Goal: Information Seeking & Learning: Learn about a topic

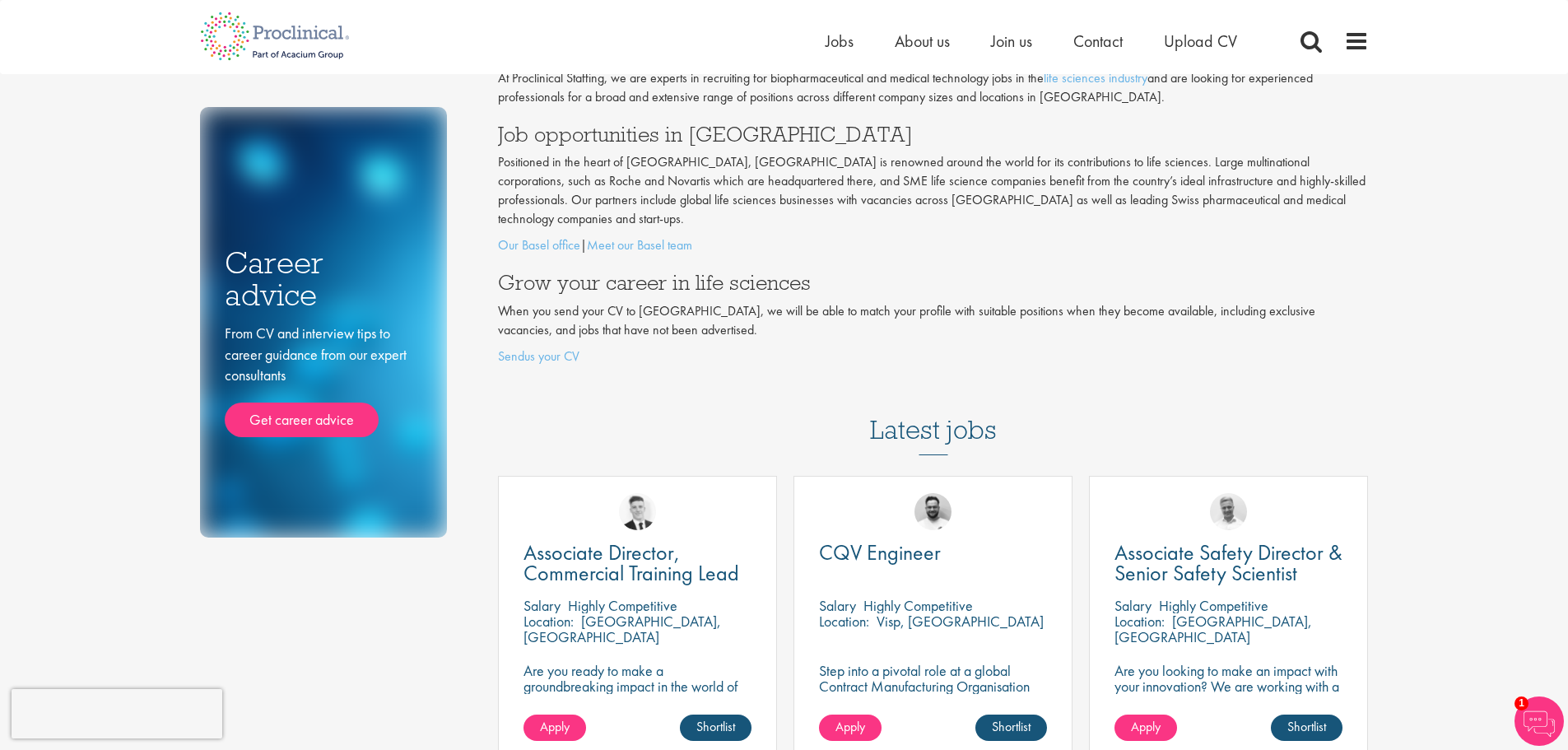
scroll to position [165, 0]
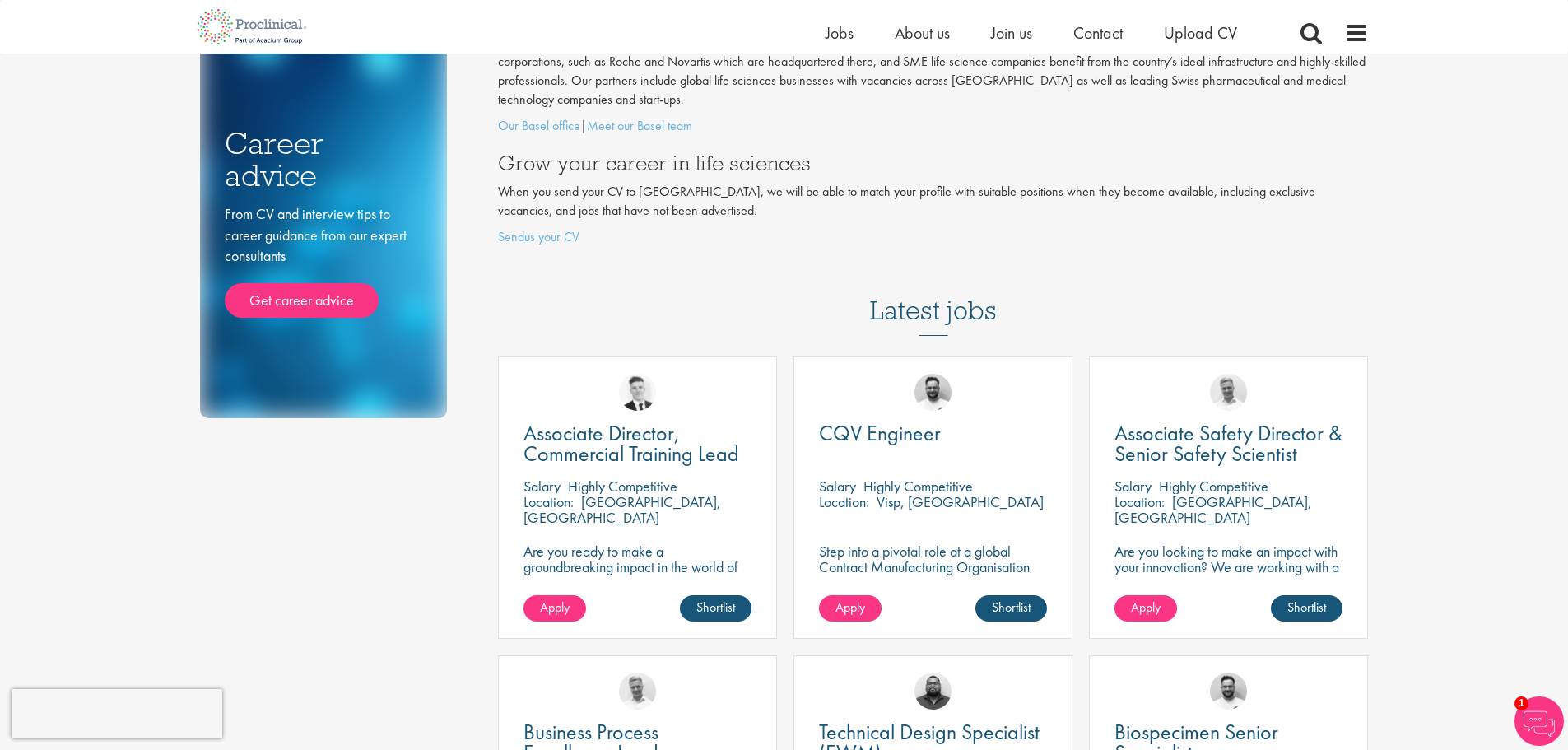
click at [615, 492] on p "[GEOGRAPHIC_DATA], [GEOGRAPHIC_DATA]" at bounding box center [622, 509] width 197 height 34
click at [541, 492] on span "Location:" at bounding box center [548, 502] width 50 height 19
click at [614, 492] on p "[GEOGRAPHIC_DATA], [GEOGRAPHIC_DATA]" at bounding box center [622, 509] width 197 height 34
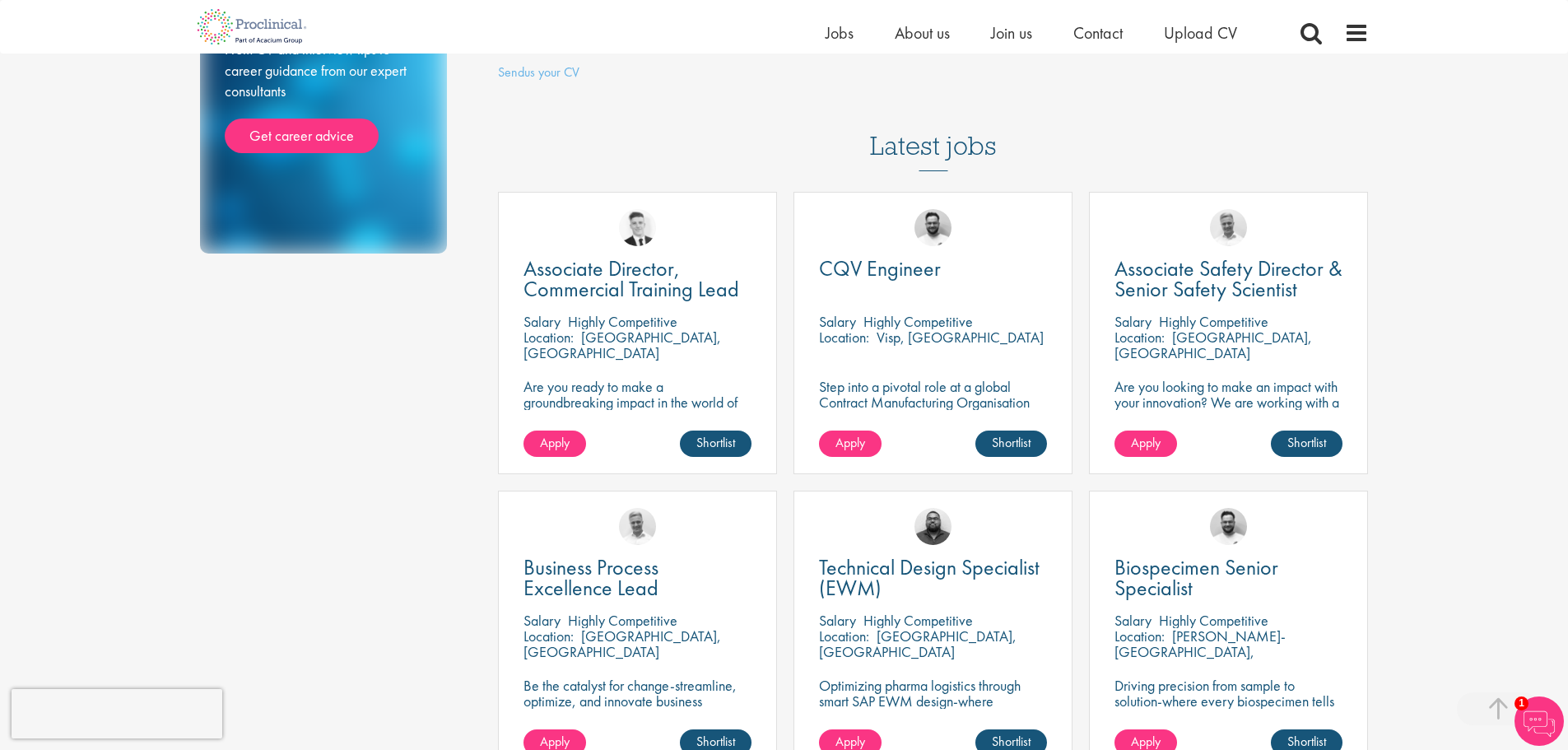
scroll to position [0, 0]
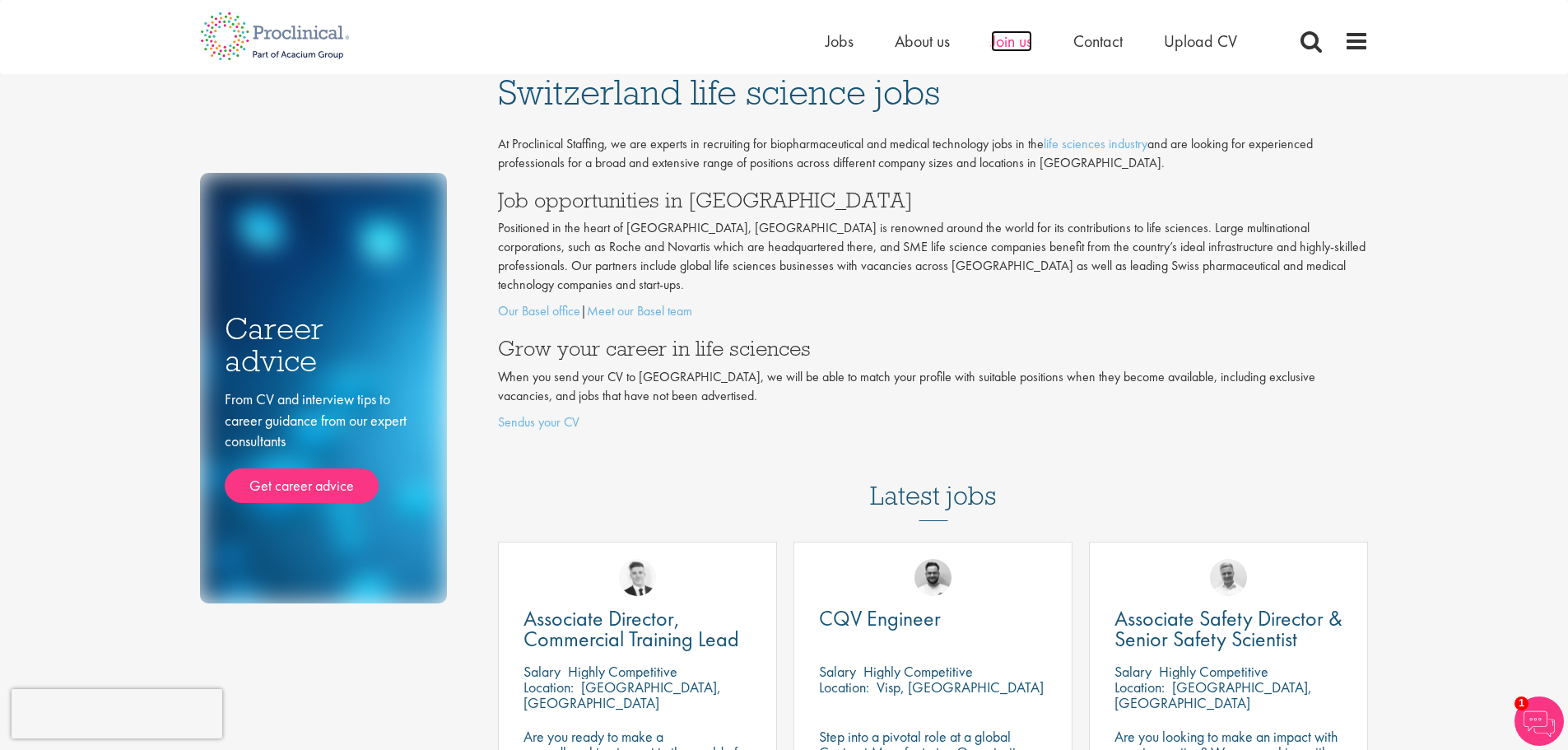
click at [1026, 42] on span "Join us" at bounding box center [1011, 42] width 41 height 22
